Goal: Information Seeking & Learning: Learn about a topic

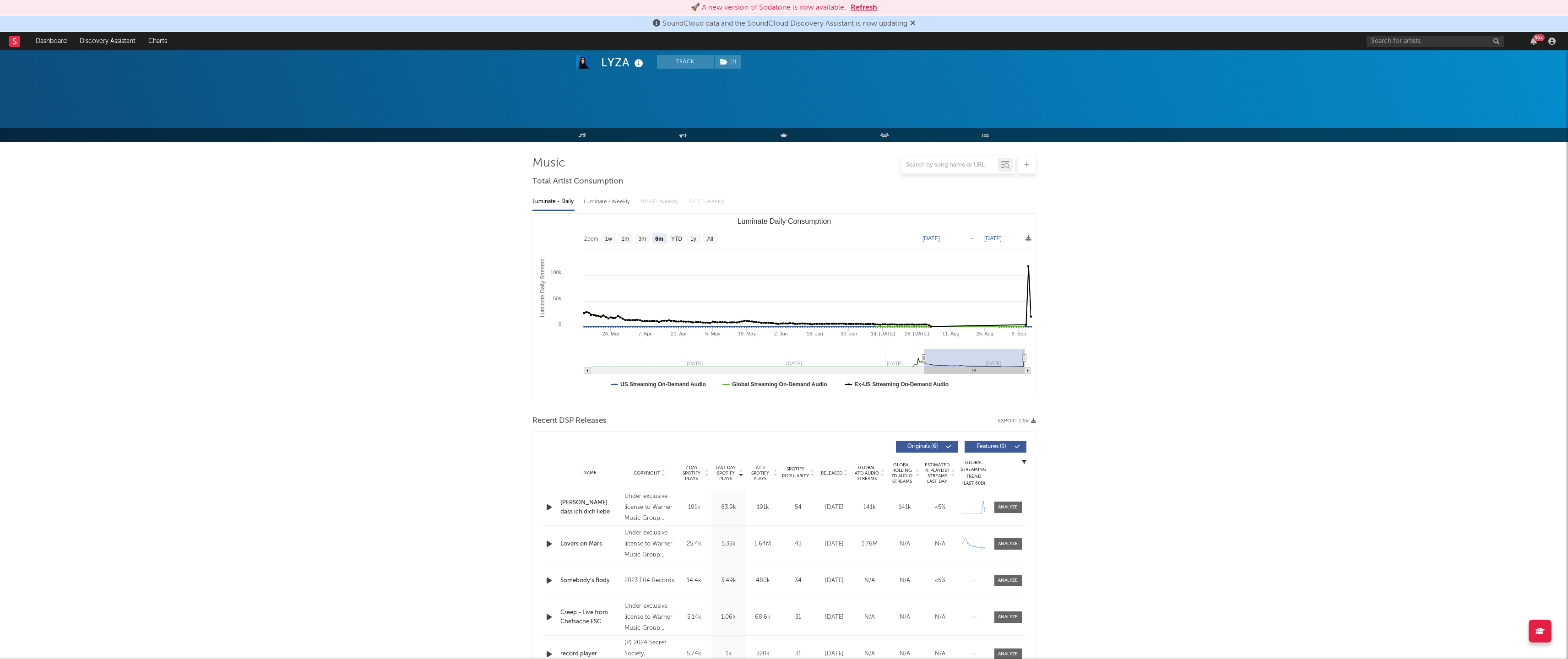
select select "6m"
select select "1w"
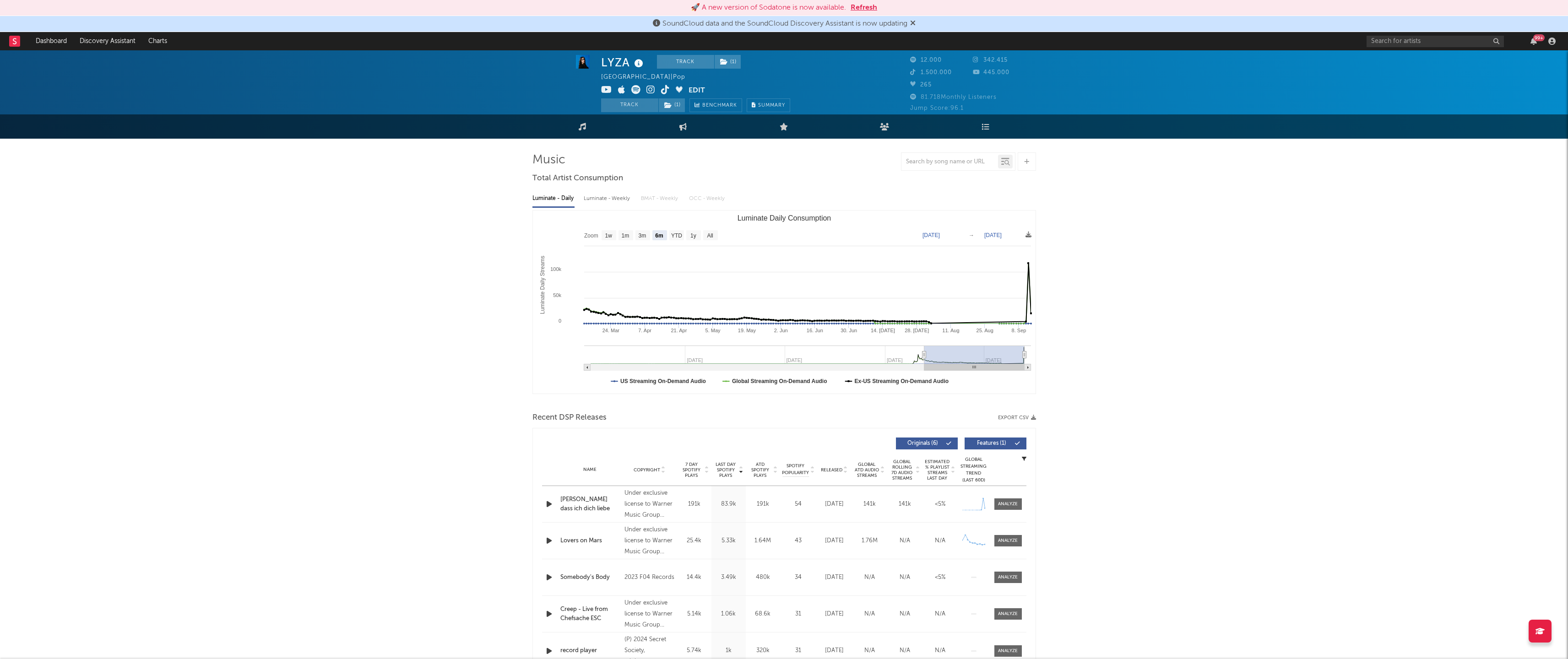
scroll to position [2, 0]
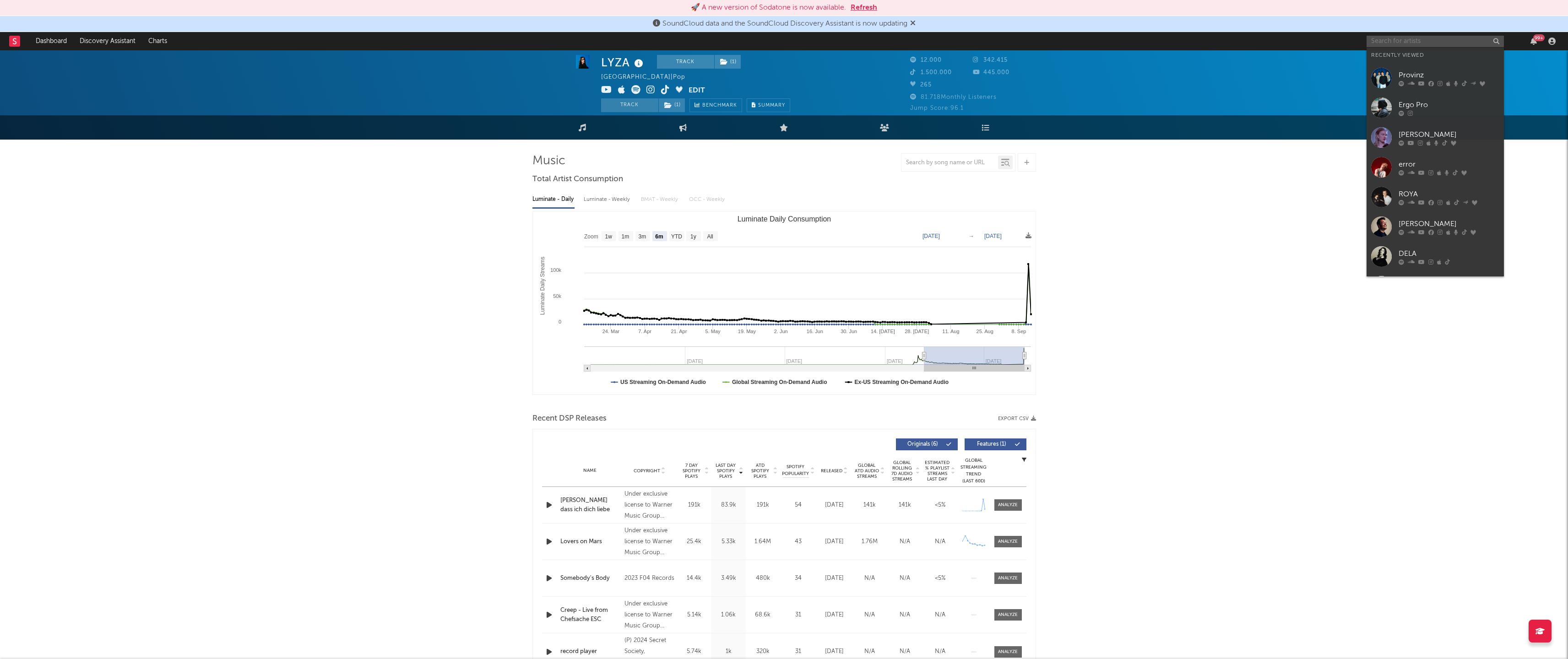
click at [1449, 38] on input "text" at bounding box center [1435, 41] width 138 height 12
type input "[PERSON_NAME]"
click at [1463, 61] on div "[PERSON_NAME]" at bounding box center [1449, 59] width 101 height 11
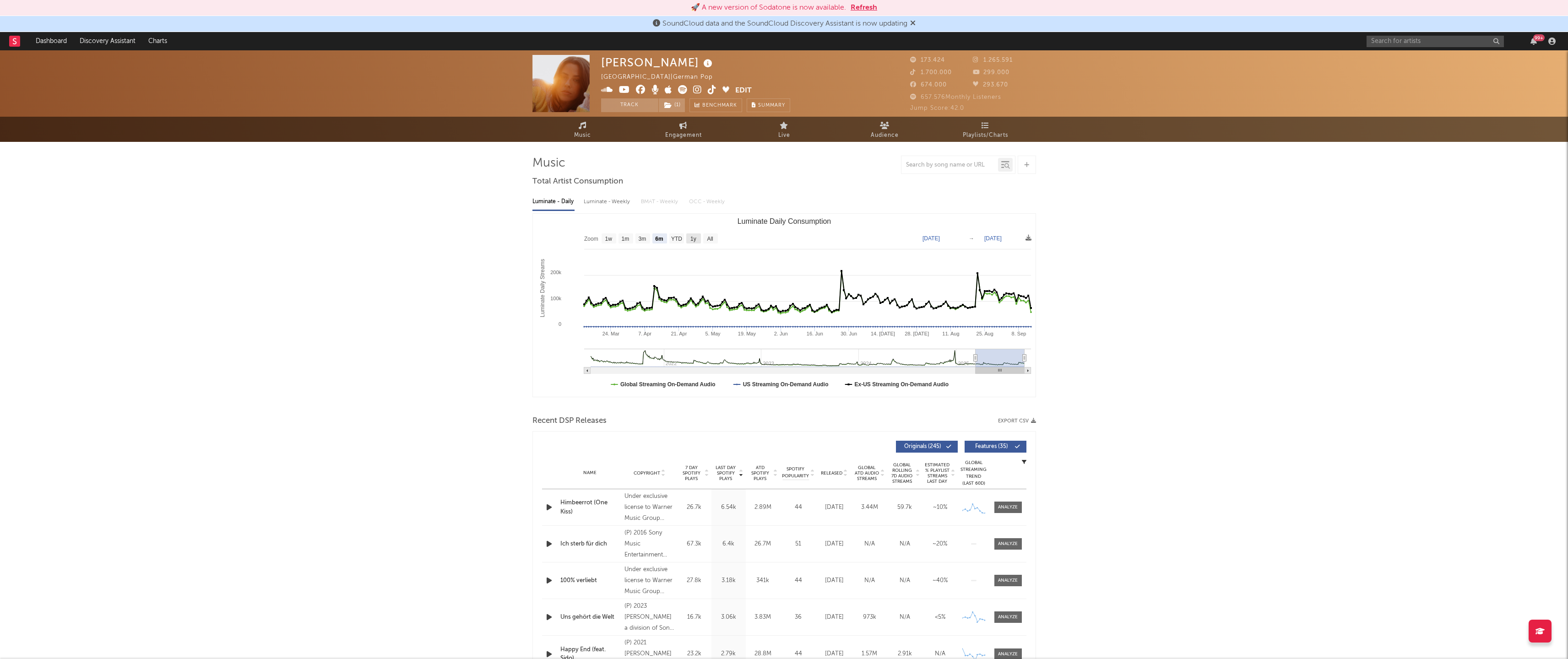
click at [695, 239] on text "1y" at bounding box center [693, 239] width 6 height 6
select select "1y"
type input "[DATE]"
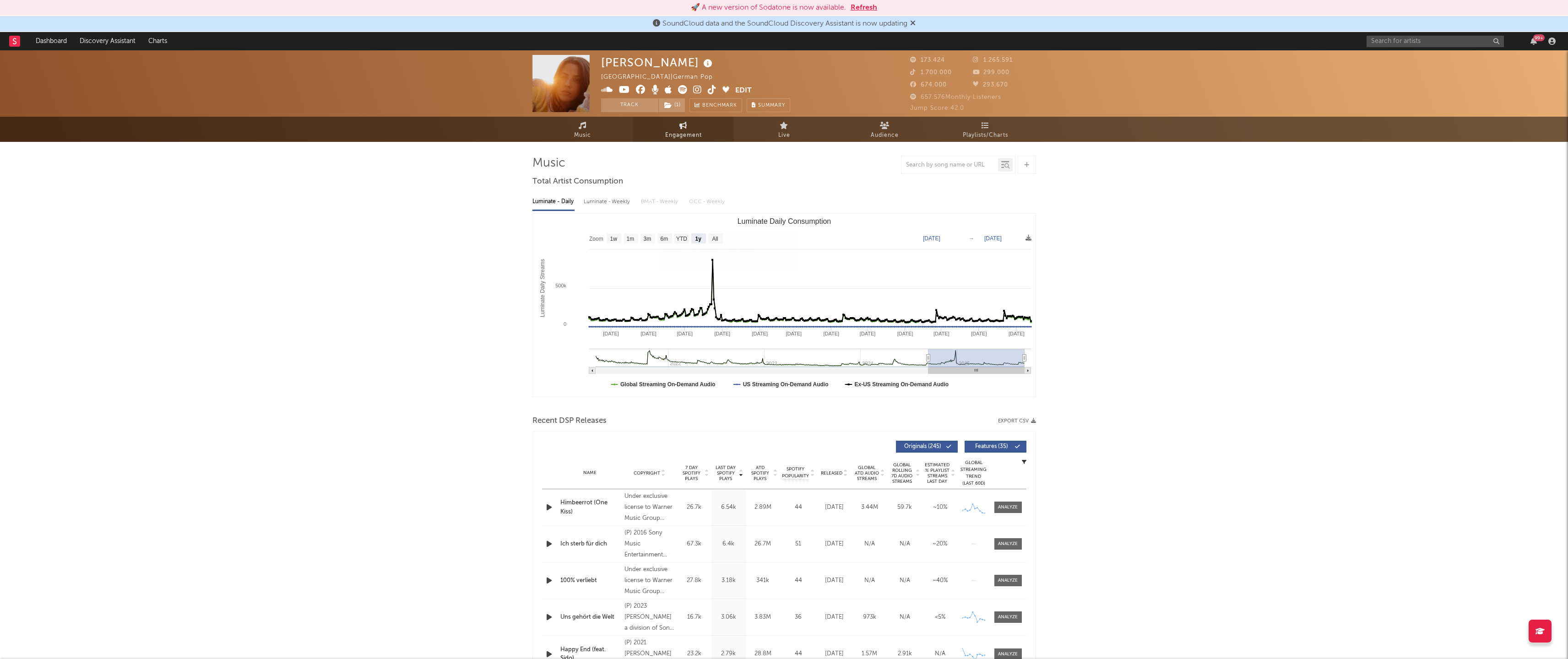
click at [674, 128] on link "Engagement" at bounding box center [683, 129] width 101 height 25
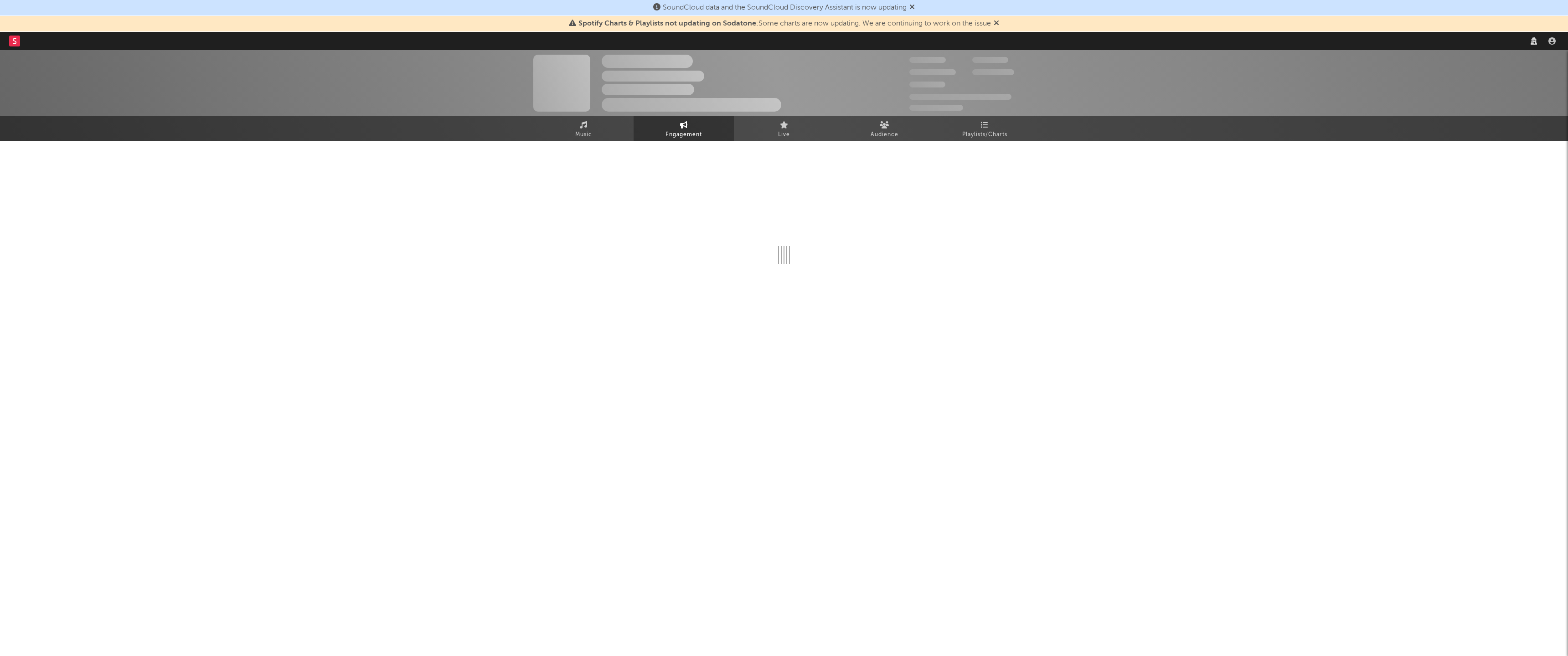
select select "1w"
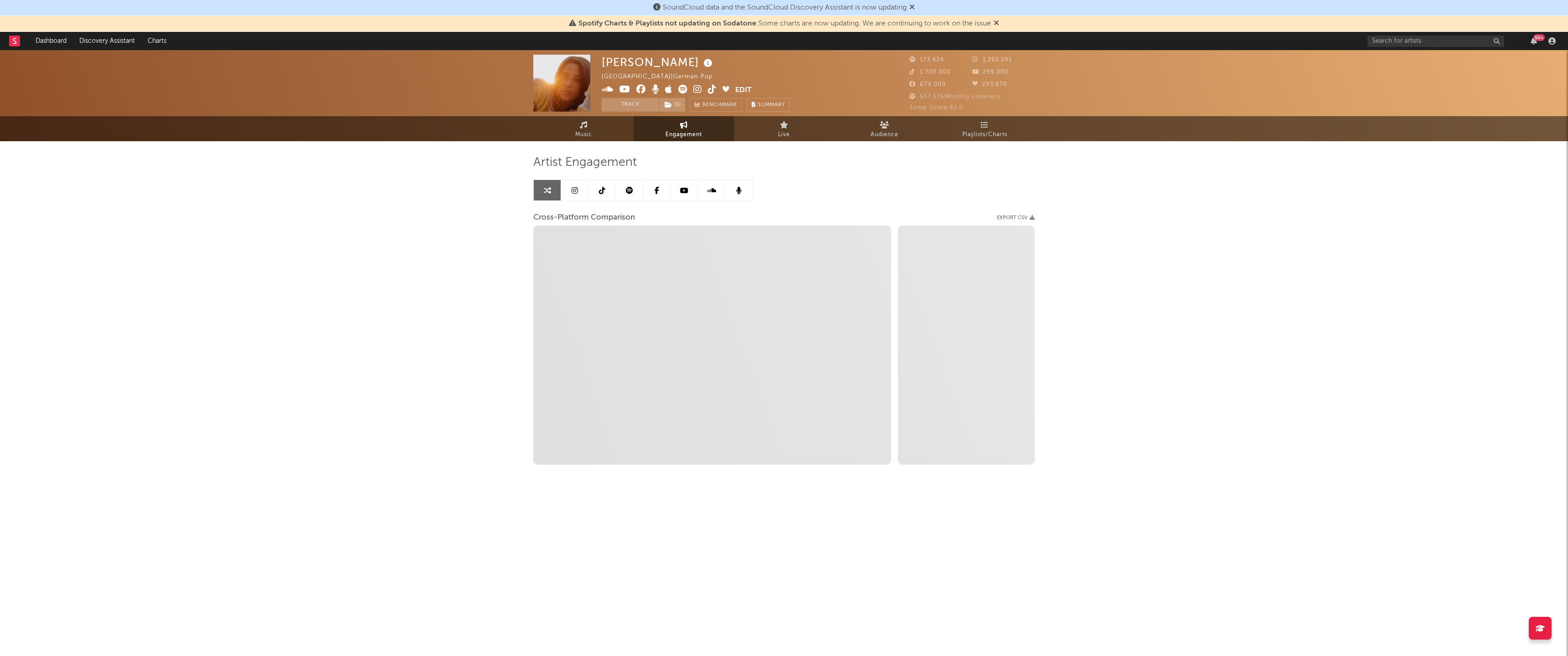
select select "1m"
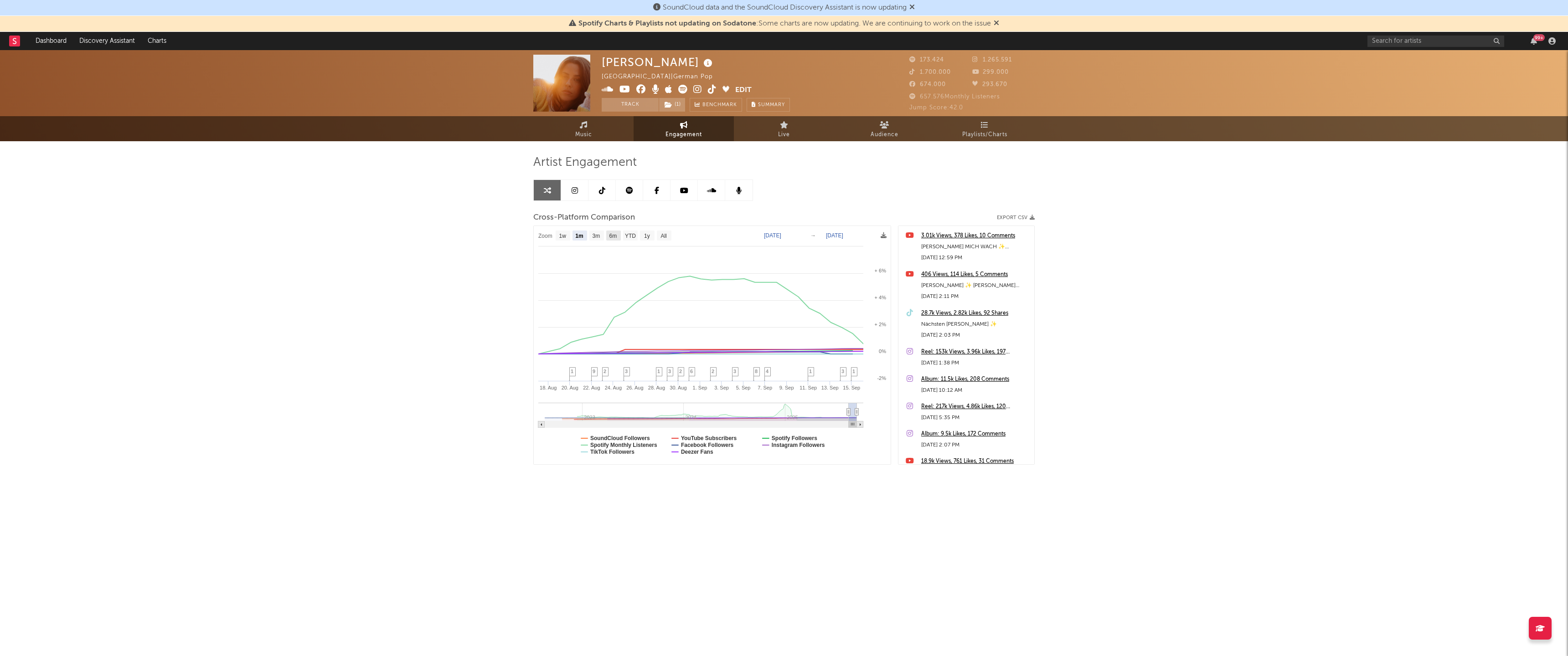
click at [615, 237] on text "6m" at bounding box center [613, 236] width 8 height 6
select select "6m"
type input "2025-03-16"
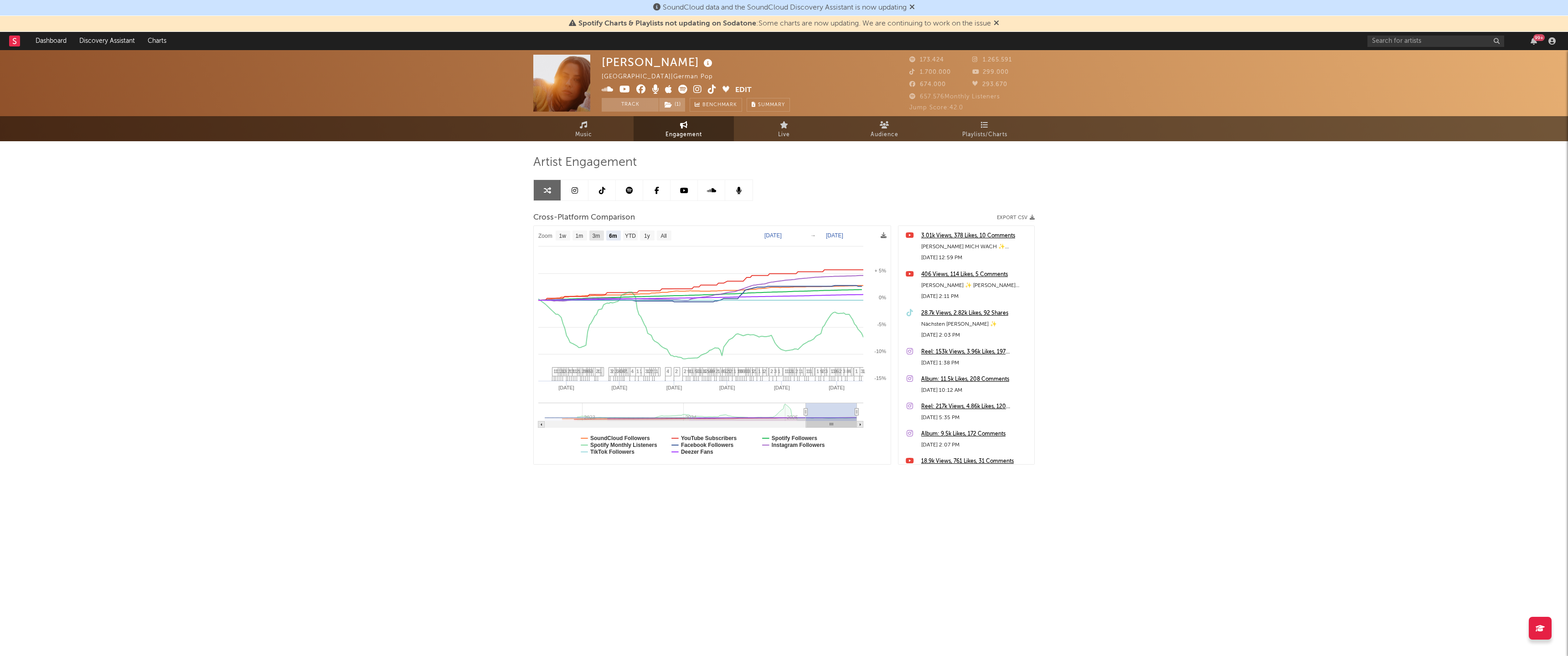
click at [595, 235] on text "3m" at bounding box center [596, 236] width 8 height 6
select select "3m"
type input "2025-06-16"
select select "3m"
